Goal: Task Accomplishment & Management: Manage account settings

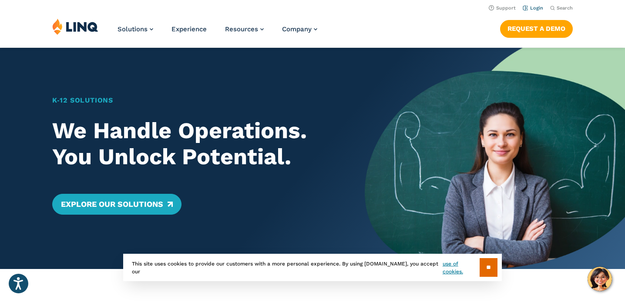
click at [533, 8] on link "Login" at bounding box center [533, 8] width 20 height 6
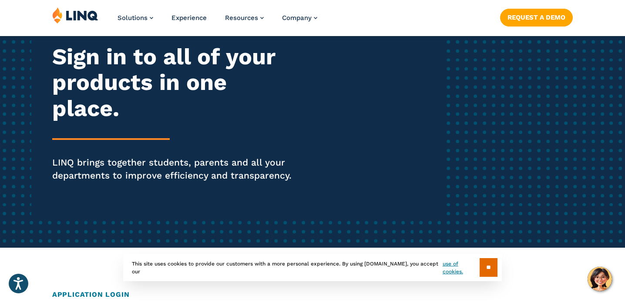
scroll to position [110, 0]
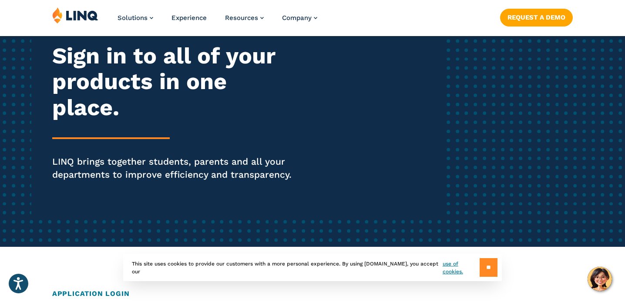
click at [487, 272] on input "**" at bounding box center [489, 267] width 18 height 19
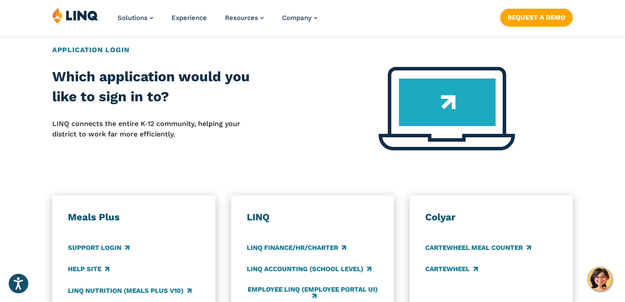
scroll to position [355, 0]
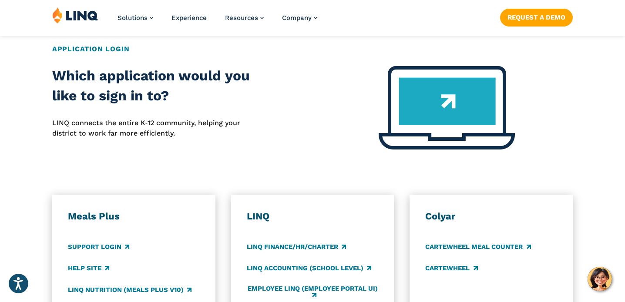
click at [443, 113] on img at bounding box center [447, 108] width 136 height 84
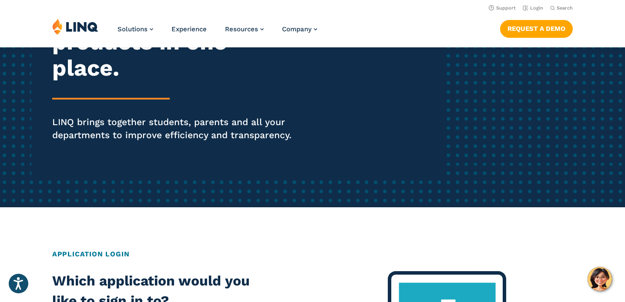
scroll to position [5, 0]
